Goal: Transaction & Acquisition: Purchase product/service

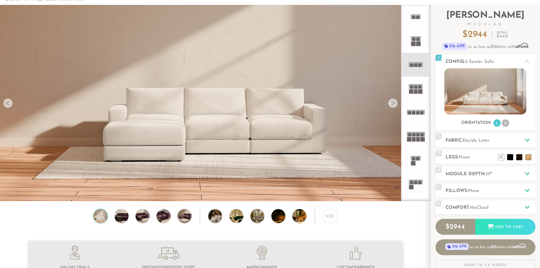
scroll to position [11, 0]
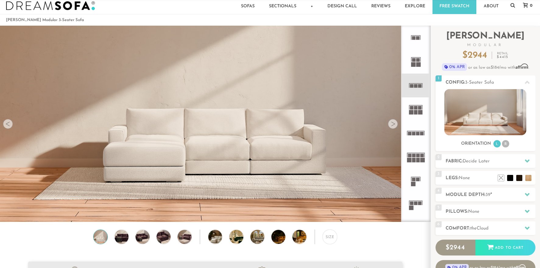
click at [393, 126] on div at bounding box center [393, 124] width 10 height 10
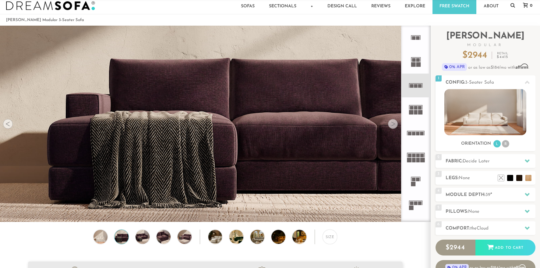
click at [393, 126] on div at bounding box center [393, 124] width 10 height 10
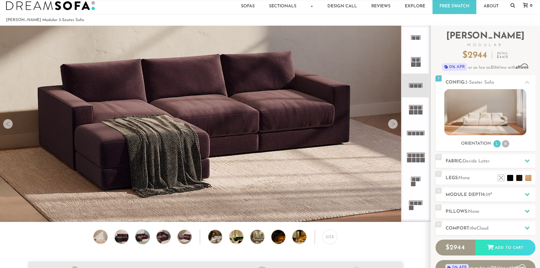
click at [393, 126] on div at bounding box center [393, 124] width 10 height 10
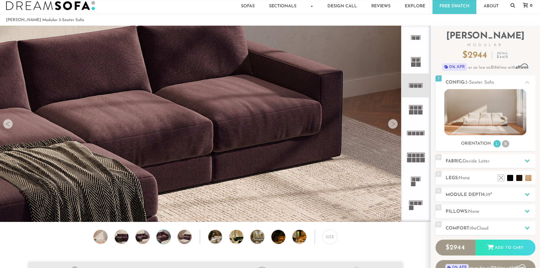
click at [393, 126] on div at bounding box center [393, 124] width 10 height 10
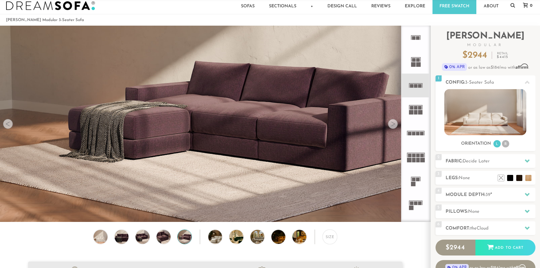
click at [393, 126] on div at bounding box center [393, 124] width 10 height 10
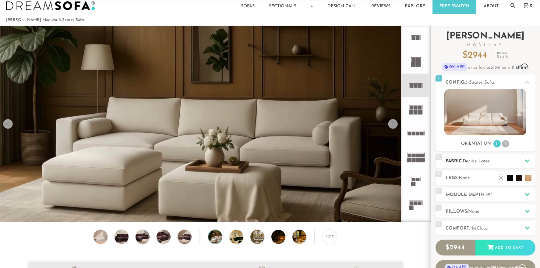
click at [492, 159] on h2 "Fabric: Decide Later" at bounding box center [491, 161] width 90 height 7
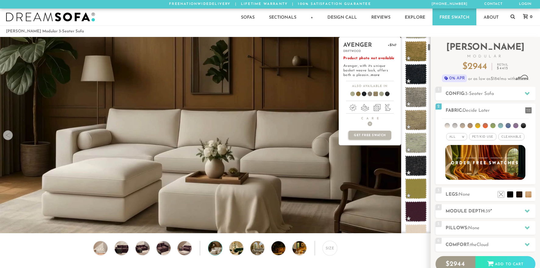
scroll to position [197, 0]
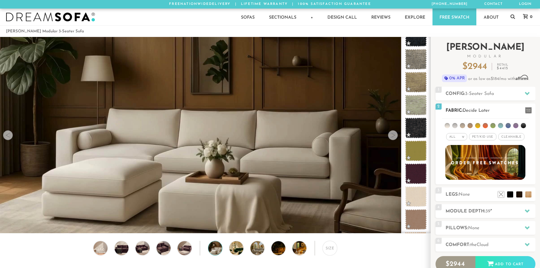
click at [459, 136] on div "All >" at bounding box center [457, 136] width 21 height 7
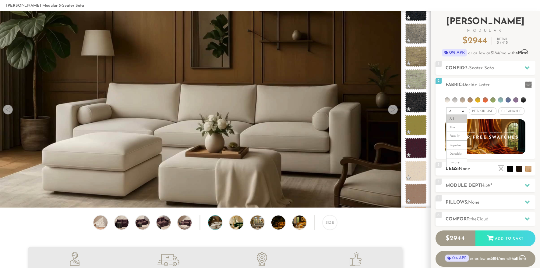
scroll to position [2, 0]
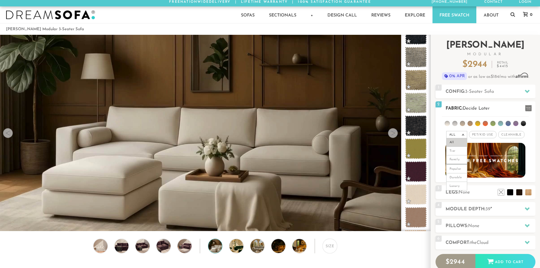
click at [463, 134] on em ">" at bounding box center [463, 134] width 5 height 3
click at [475, 134] on span "Pet/Kid Use x" at bounding box center [482, 134] width 27 height 7
click at [450, 130] on div "All > All Tier Family Popular Durable Luxury" at bounding box center [454, 134] width 21 height 9
click at [451, 134] on em "All" at bounding box center [450, 134] width 6 height 3
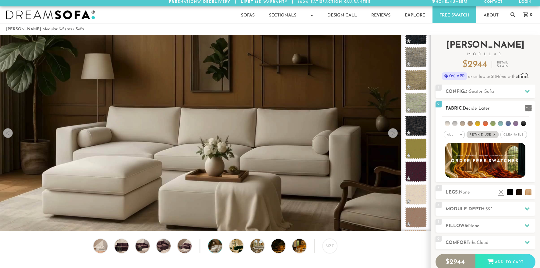
click at [462, 122] on li at bounding box center [462, 123] width 5 height 5
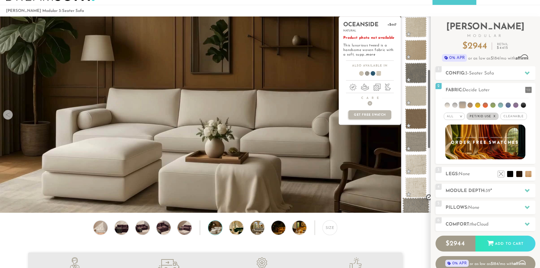
scroll to position [131, 0]
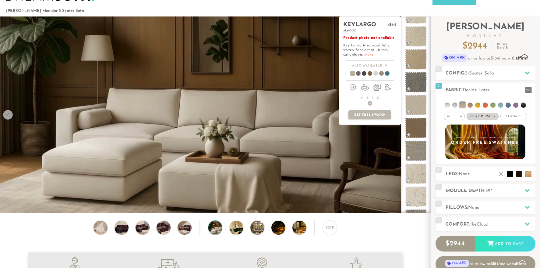
click at [369, 54] on link "more" at bounding box center [369, 55] width 9 height 4
click at [417, 98] on span at bounding box center [416, 105] width 27 height 26
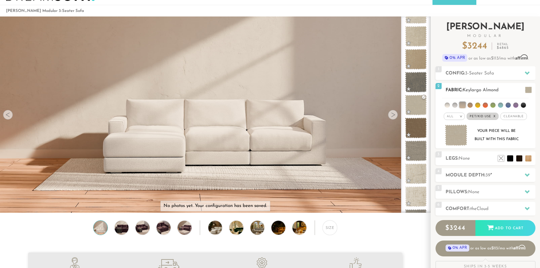
click at [494, 115] on em "x" at bounding box center [495, 116] width 2 height 3
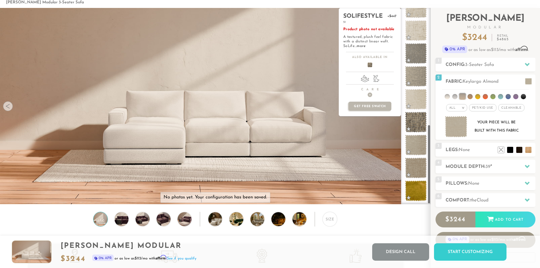
scroll to position [34, 0]
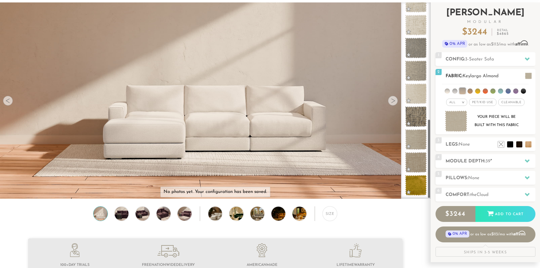
click at [447, 89] on li at bounding box center [447, 90] width 5 height 5
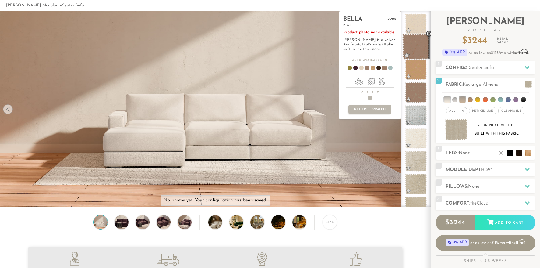
scroll to position [140, 0]
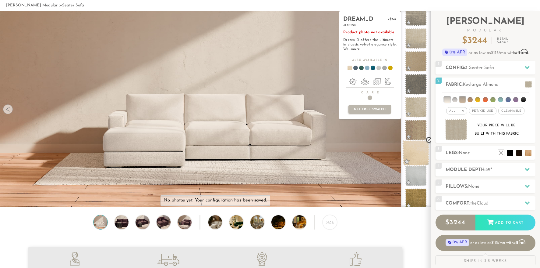
click at [416, 151] on span at bounding box center [416, 153] width 27 height 26
click at [365, 47] on p "Product photo not available Dream D offers the ultimate in classic velvet elega…" at bounding box center [369, 40] width 53 height 21
click at [360, 48] on link "more" at bounding box center [355, 49] width 9 height 4
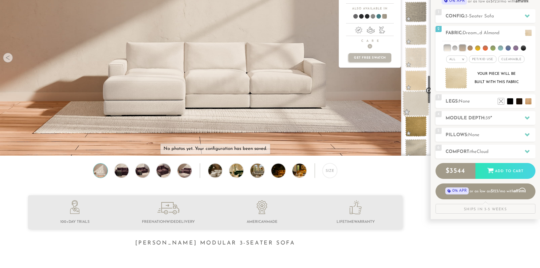
scroll to position [804, 0]
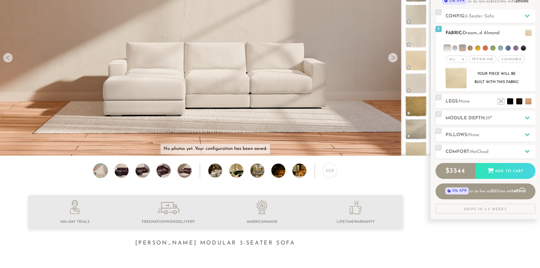
click at [468, 46] on ul at bounding box center [485, 46] width 87 height 11
click at [471, 48] on li at bounding box center [470, 47] width 5 height 5
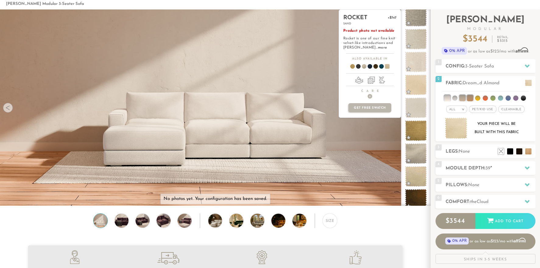
scroll to position [26, 0]
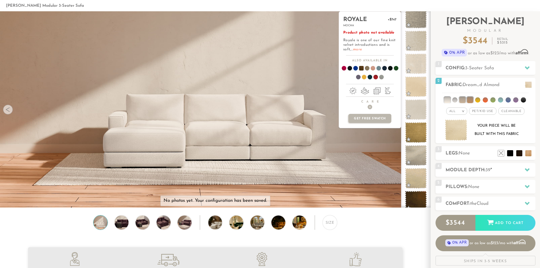
click at [360, 48] on link "more" at bounding box center [357, 50] width 9 height 4
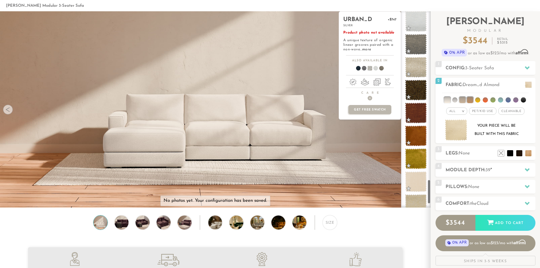
scroll to position [1362, 0]
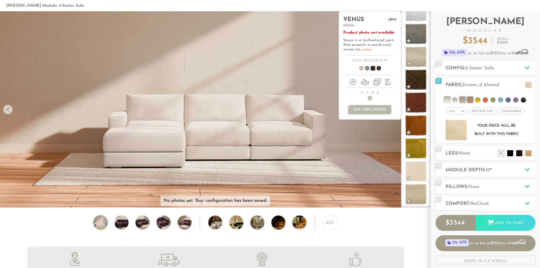
click at [364, 49] on link "more" at bounding box center [367, 50] width 9 height 4
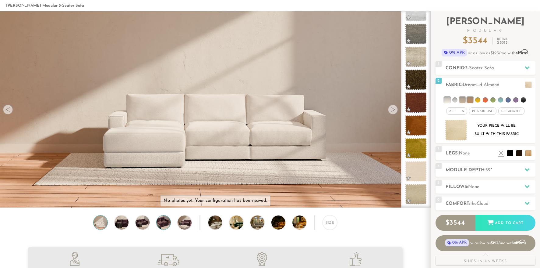
click at [166, 217] on img at bounding box center [163, 222] width 17 height 14
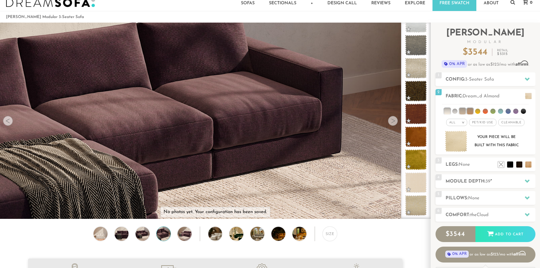
scroll to position [0, 0]
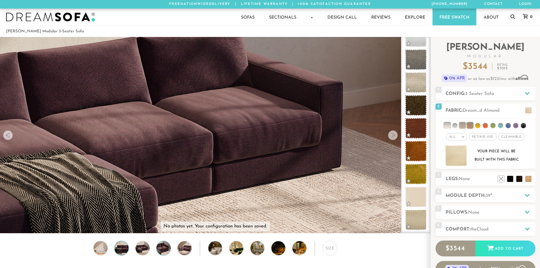
click at [120, 248] on img at bounding box center [121, 248] width 17 height 14
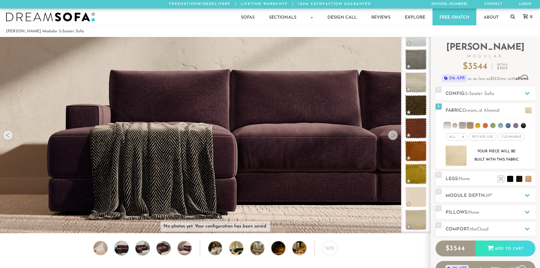
click at [136, 248] on img at bounding box center [142, 248] width 17 height 14
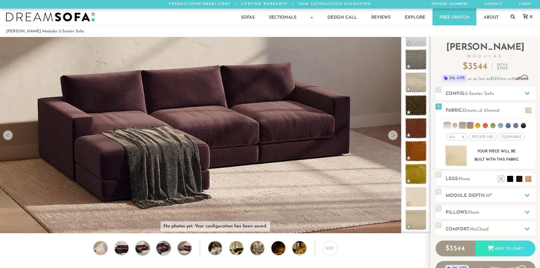
click at [165, 248] on img at bounding box center [163, 248] width 17 height 14
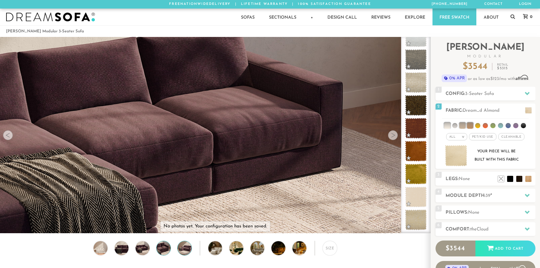
click at [180, 248] on img at bounding box center [184, 248] width 17 height 14
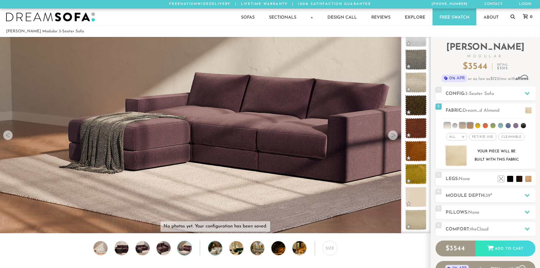
click at [210, 247] on img at bounding box center [220, 248] width 25 height 14
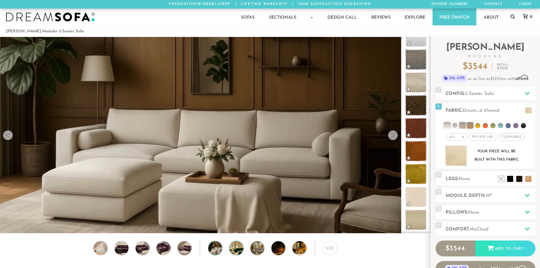
click at [240, 247] on img at bounding box center [242, 248] width 25 height 14
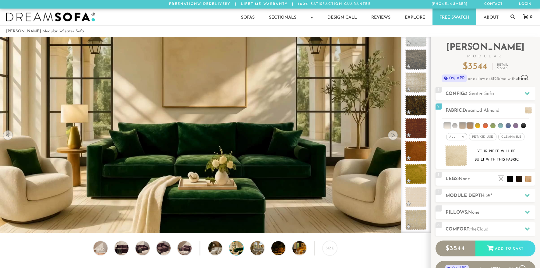
click at [250, 247] on div "Size" at bounding box center [215, 249] width 431 height 18
click at [253, 247] on img at bounding box center [263, 248] width 25 height 14
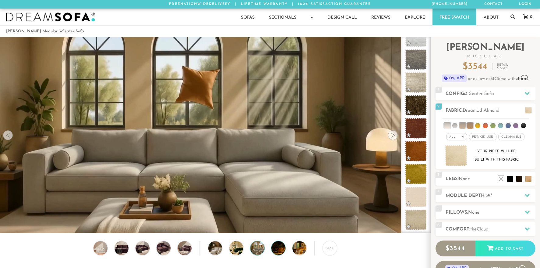
click at [276, 249] on img at bounding box center [284, 248] width 25 height 14
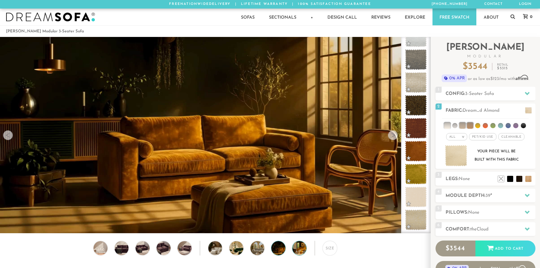
click at [296, 249] on img at bounding box center [305, 248] width 25 height 14
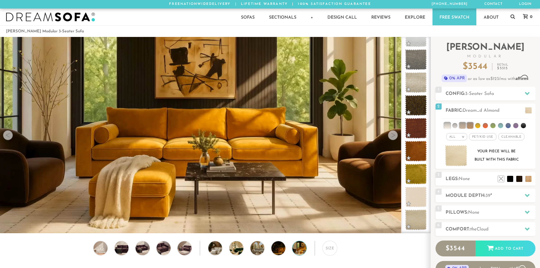
click at [321, 249] on div "Size" at bounding box center [215, 249] width 431 height 18
click at [329, 248] on div "Size" at bounding box center [330, 247] width 15 height 15
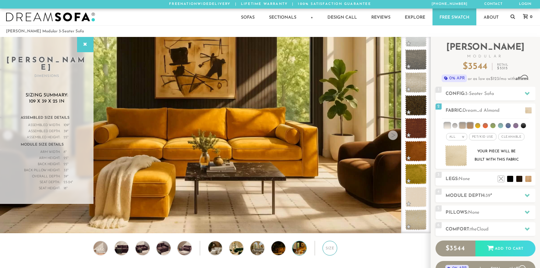
click at [329, 247] on div "Size" at bounding box center [330, 247] width 15 height 15
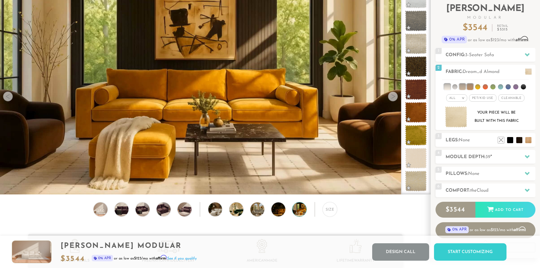
scroll to position [40, 0]
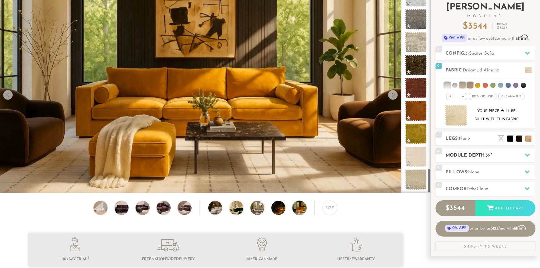
click at [486, 157] on h2 "Module Depth: 39 "" at bounding box center [491, 155] width 90 height 7
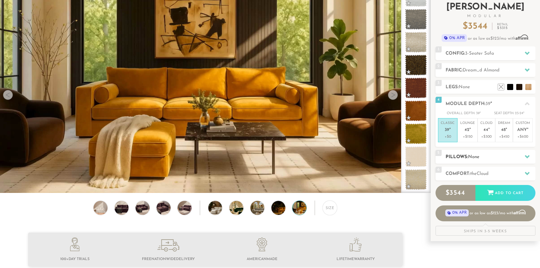
click at [470, 159] on h2 "Pillows: None" at bounding box center [491, 156] width 90 height 7
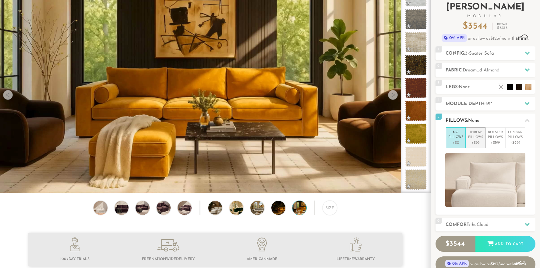
click at [469, 137] on p "Throw Pillows" at bounding box center [475, 135] width 15 height 10
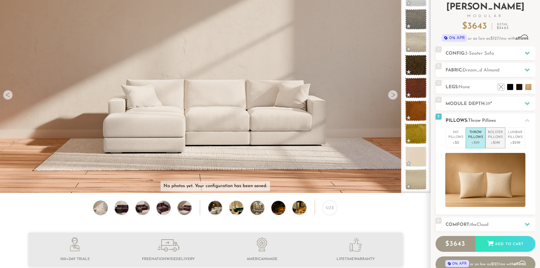
click at [497, 138] on p "Bolster Pillows" at bounding box center [495, 135] width 15 height 10
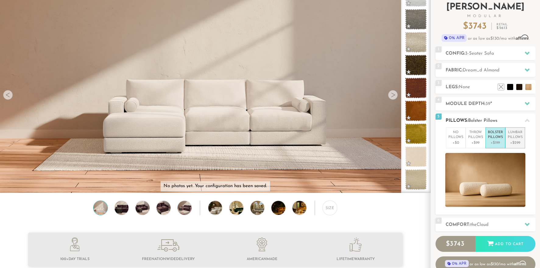
click at [512, 137] on p "Lumbar Pillows" at bounding box center [515, 135] width 15 height 10
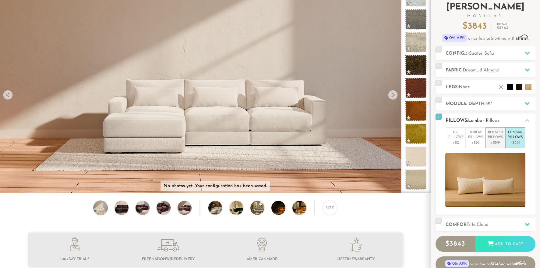
click at [497, 138] on p "Bolster Pillows" at bounding box center [495, 135] width 15 height 10
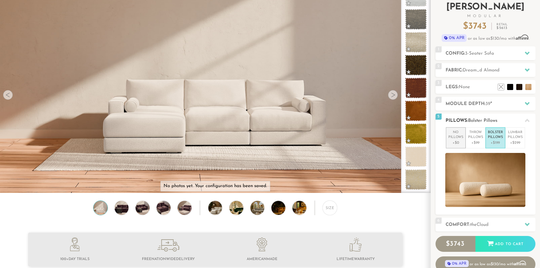
click at [458, 139] on p "No Pillows" at bounding box center [456, 135] width 15 height 10
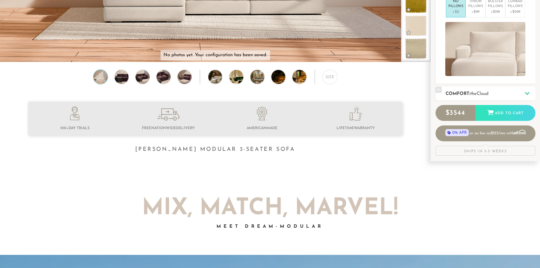
click at [477, 90] on h2 "Comfort: the Cloud" at bounding box center [491, 93] width 90 height 7
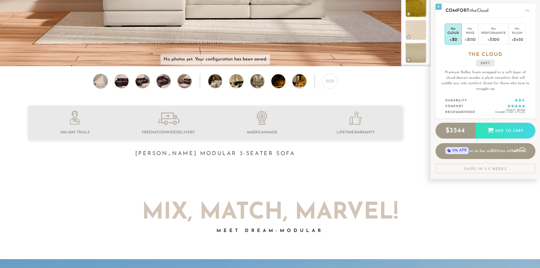
scroll to position [167, 0]
click at [490, 32] on div "Performance" at bounding box center [494, 32] width 25 height 4
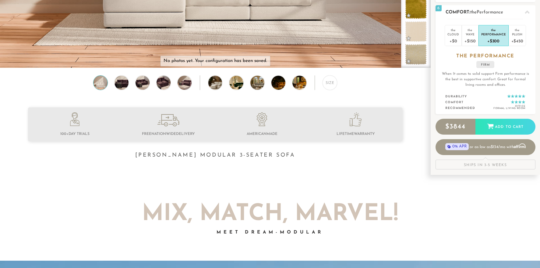
scroll to position [165, 0]
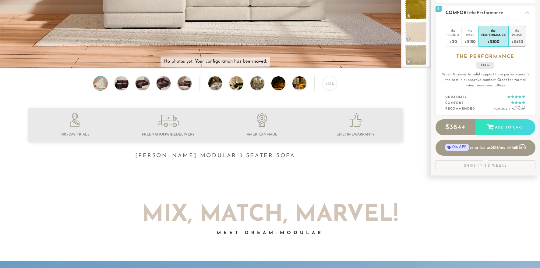
click at [509, 34] on li "the Plush +$450" at bounding box center [517, 36] width 17 height 21
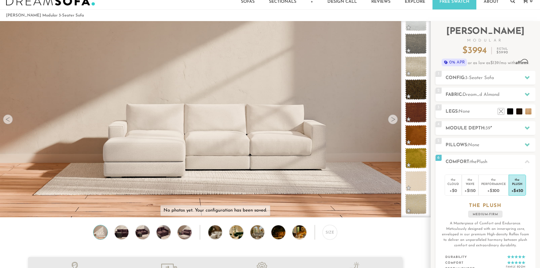
scroll to position [17, 0]
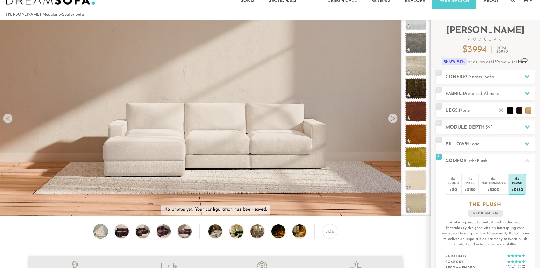
click at [394, 115] on div at bounding box center [393, 118] width 10 height 10
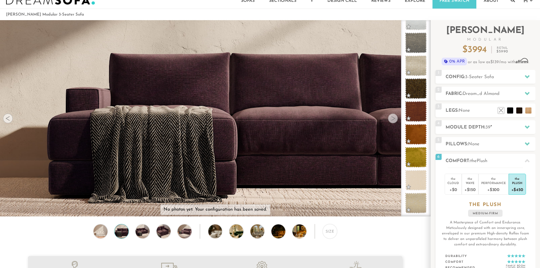
click at [394, 115] on div at bounding box center [393, 118] width 10 height 10
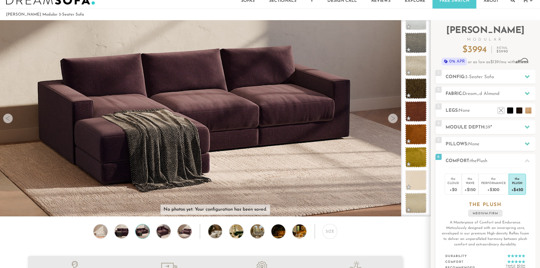
click at [394, 115] on div at bounding box center [393, 118] width 10 height 10
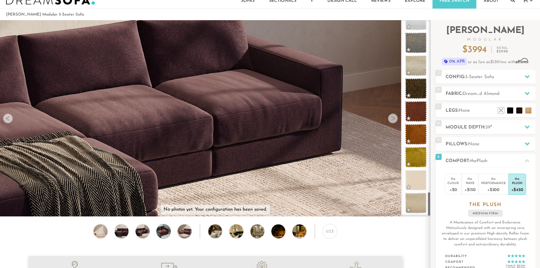
click at [232, 126] on video at bounding box center [215, 93] width 431 height 215
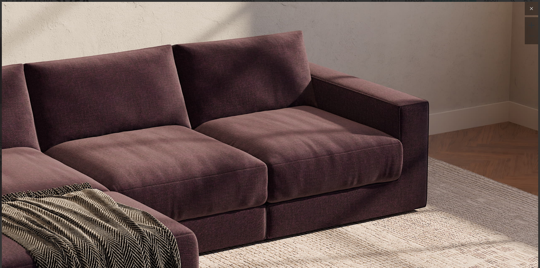
click at [536, 13] on button at bounding box center [531, 8] width 13 height 13
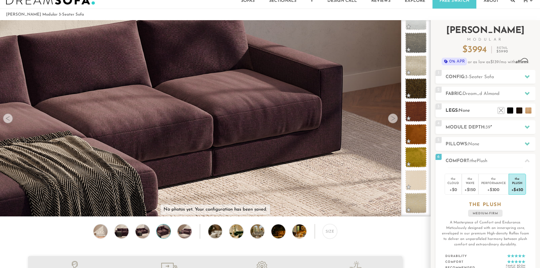
click at [462, 109] on span "None" at bounding box center [464, 110] width 11 height 5
click at [512, 110] on li at bounding box center [501, 101] width 24 height 24
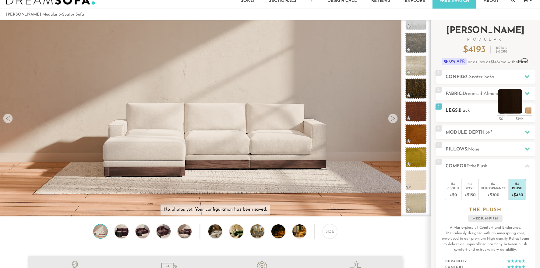
click at [517, 111] on li at bounding box center [510, 101] width 24 height 24
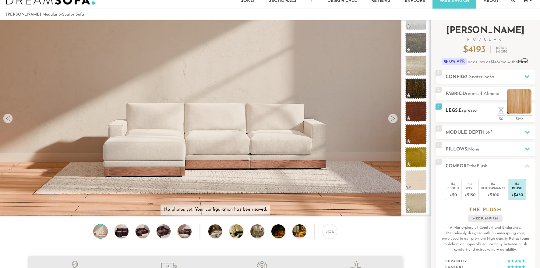
click at [528, 111] on li at bounding box center [519, 101] width 24 height 24
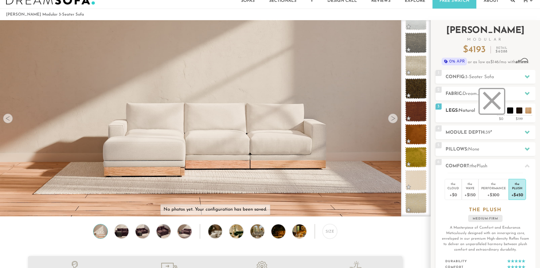
click at [503, 111] on li at bounding box center [492, 101] width 24 height 24
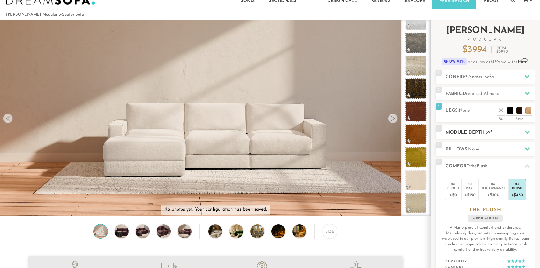
click at [474, 132] on h2 "Module Depth: 39 "" at bounding box center [491, 132] width 90 height 7
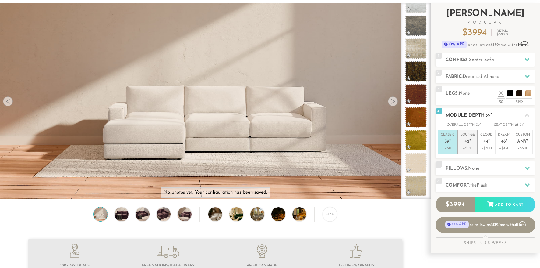
scroll to position [38, 0]
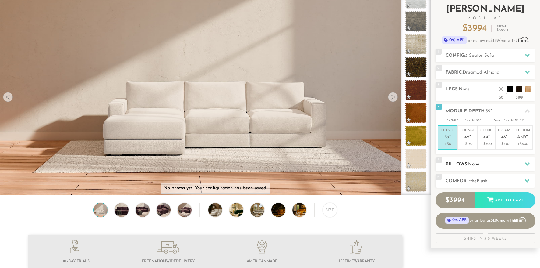
click at [480, 164] on h2 "Pillows: None" at bounding box center [491, 164] width 90 height 7
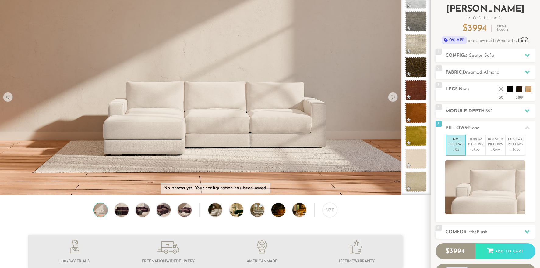
click at [497, 222] on div "Introducing Landon Modular $ 3994 Retail $ 5990 $ 3994 Retail $ 5990 0% APR or …" at bounding box center [486, 146] width 100 height 295
click at [493, 225] on div "6 Comfort: the Plush medium firm" at bounding box center [486, 232] width 100 height 14
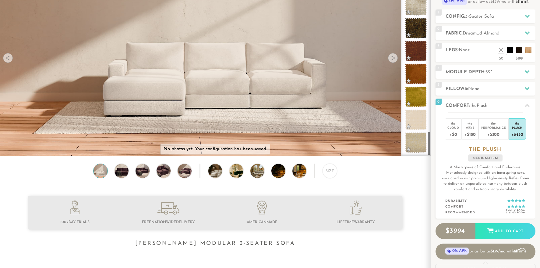
scroll to position [77, 0]
click at [330, 177] on div "Size" at bounding box center [330, 171] width 15 height 15
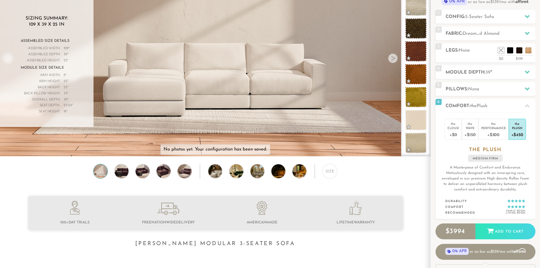
click at [395, 56] on div at bounding box center [393, 58] width 10 height 10
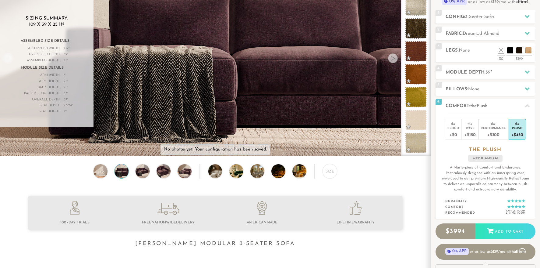
click at [394, 56] on div at bounding box center [393, 58] width 10 height 10
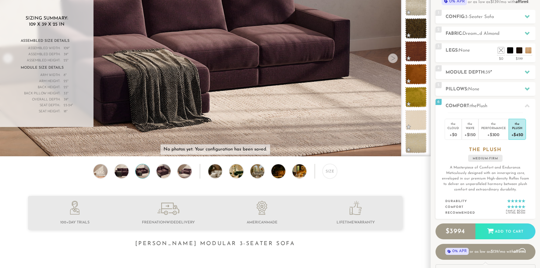
click at [394, 56] on div at bounding box center [393, 58] width 10 height 10
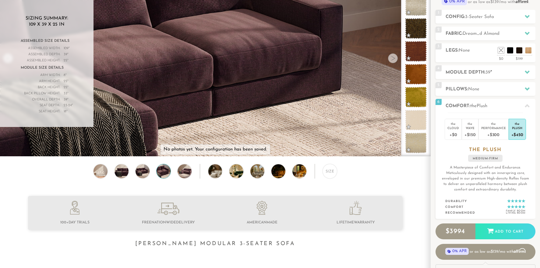
click at [394, 56] on div at bounding box center [393, 58] width 10 height 10
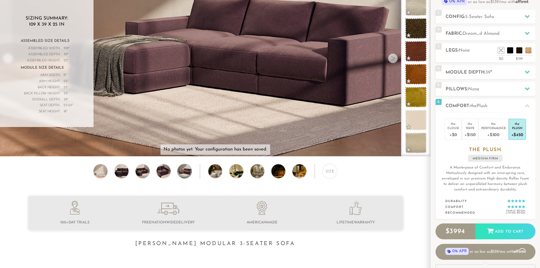
click at [394, 56] on div at bounding box center [393, 58] width 10 height 10
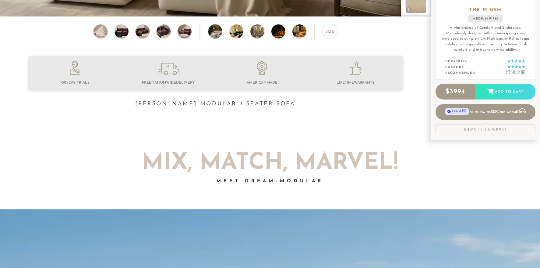
scroll to position [211, 0]
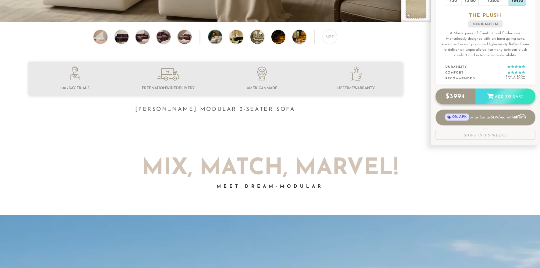
click at [493, 98] on div "Add to Cart" at bounding box center [506, 96] width 60 height 16
